Goal: Information Seeking & Learning: Understand process/instructions

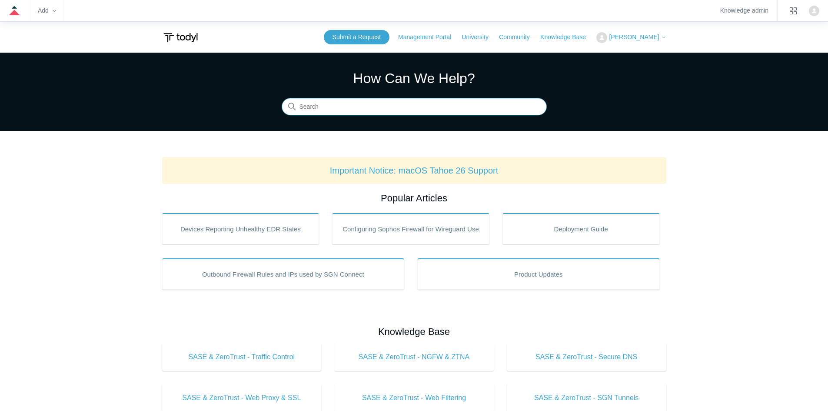
drag, startPoint x: 358, startPoint y: 103, endPoint x: 376, endPoint y: 114, distance: 21.3
click at [360, 103] on input "Search" at bounding box center [414, 106] width 265 height 17
type input "DNS"
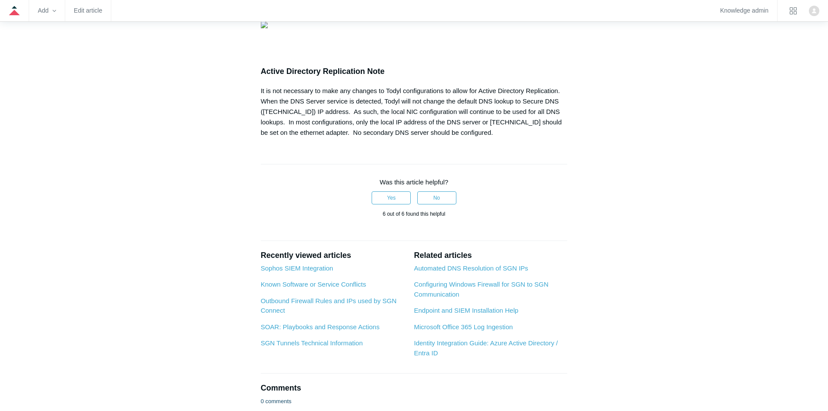
scroll to position [652, 0]
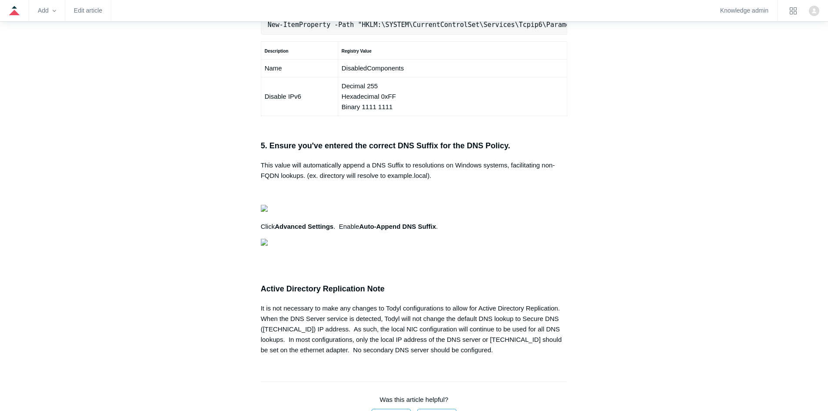
copy pre "New-NetFirewallRule -DisplayName "Todyl SGN Network" -Direction Inbound -Progra…"
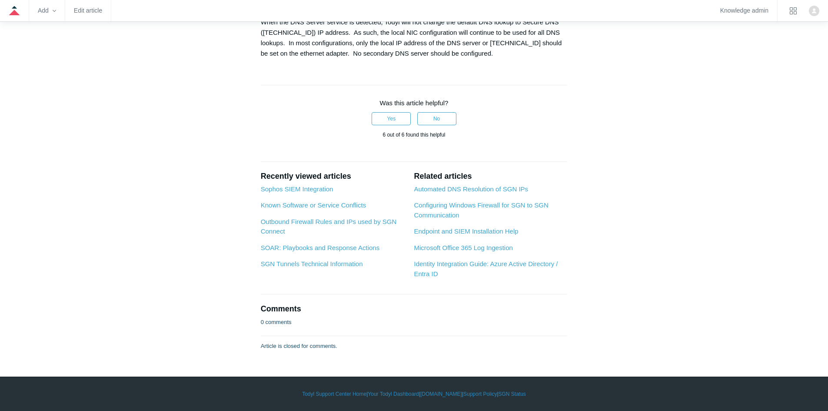
scroll to position [1000, 0]
